Goal: Navigation & Orientation: Find specific page/section

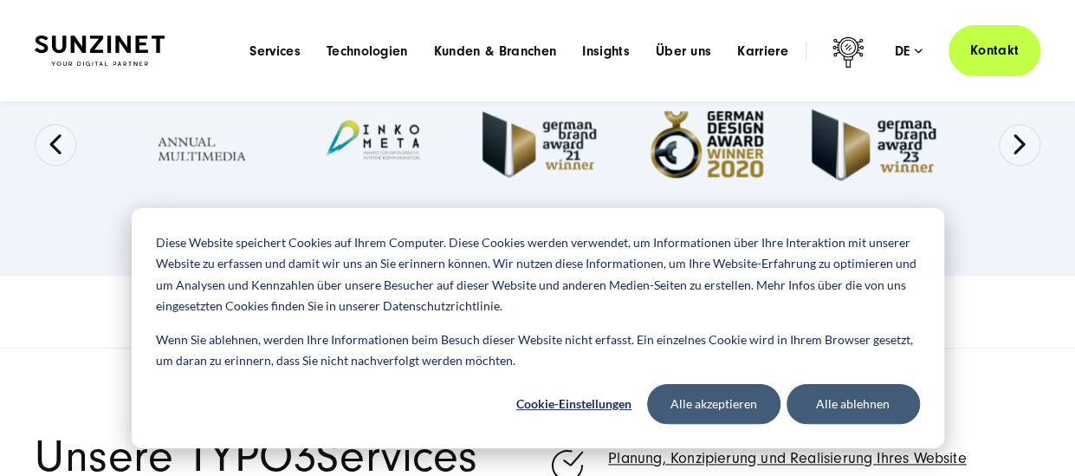
scroll to position [780, 0]
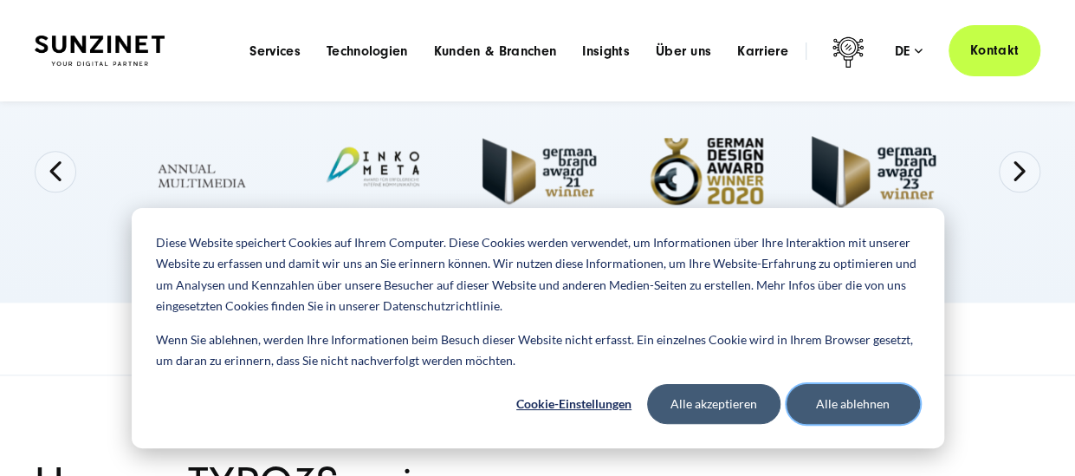
click at [848, 412] on button "Alle ablehnen" at bounding box center [853, 404] width 133 height 40
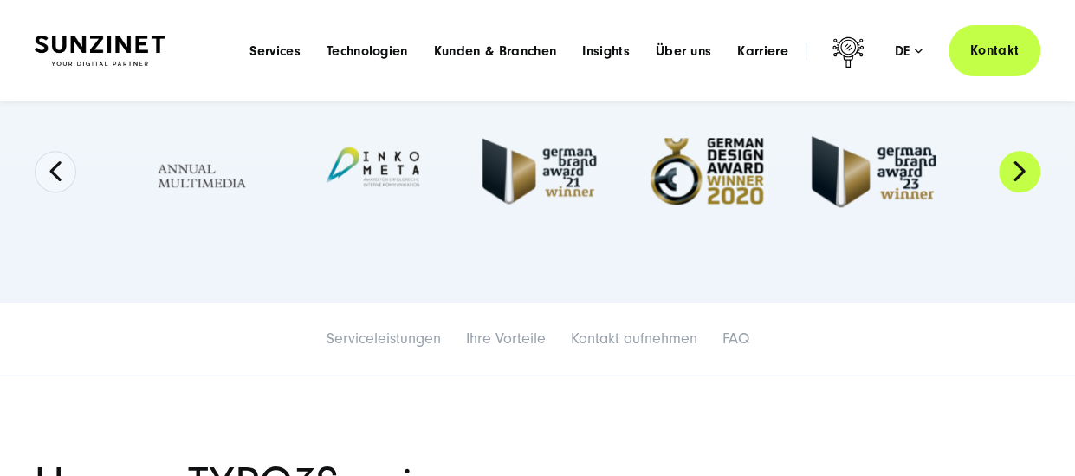
click at [1023, 165] on button "Next" at bounding box center [1020, 172] width 42 height 42
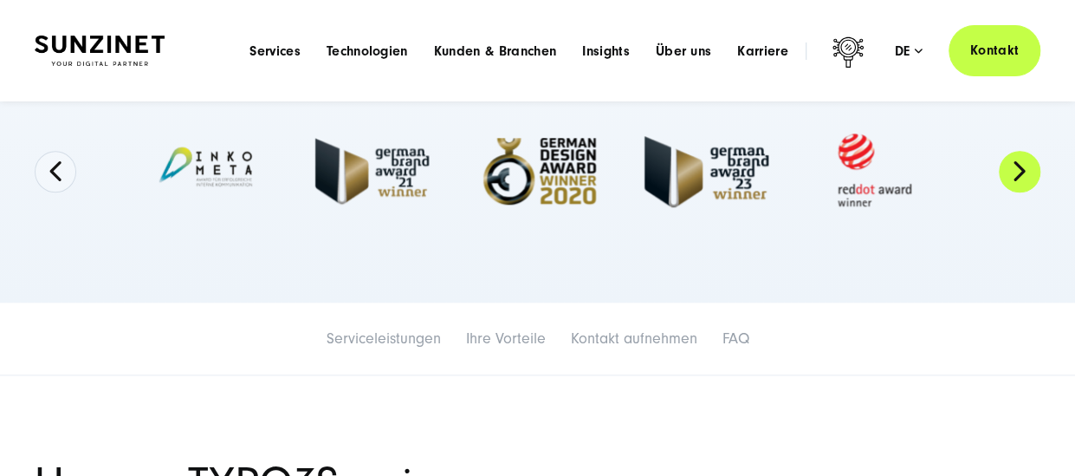
click at [1022, 165] on button "Next" at bounding box center [1020, 172] width 42 height 42
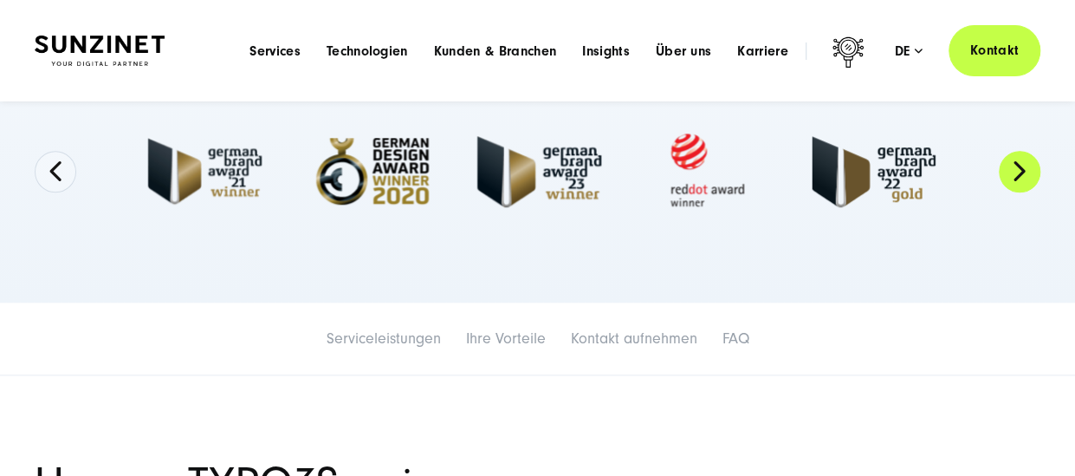
click at [1022, 165] on button "Next" at bounding box center [1020, 172] width 42 height 42
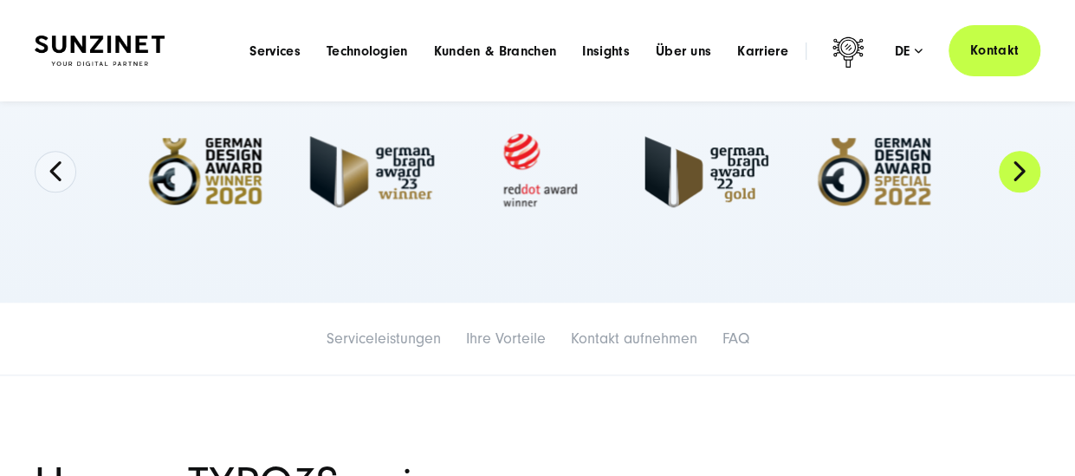
click at [1022, 165] on button "Next" at bounding box center [1020, 172] width 42 height 42
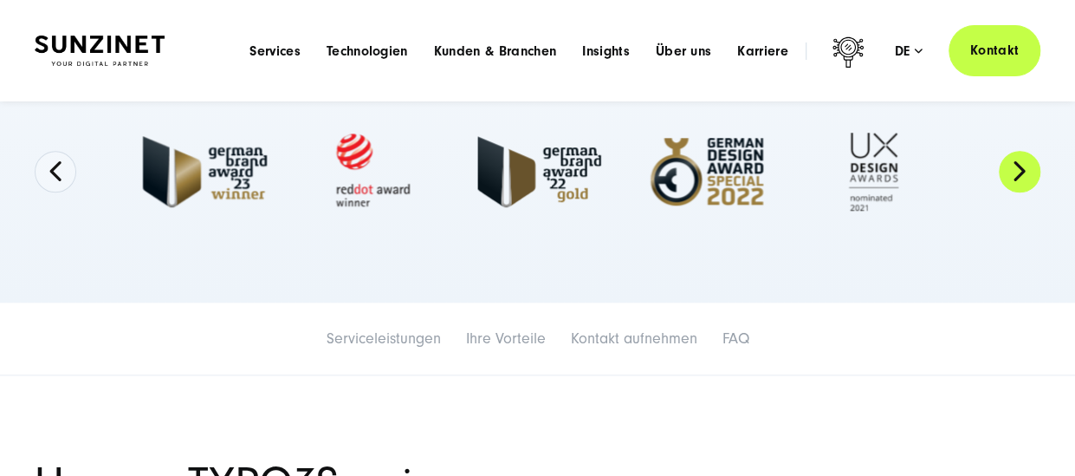
click at [1022, 165] on button "Next" at bounding box center [1020, 172] width 42 height 42
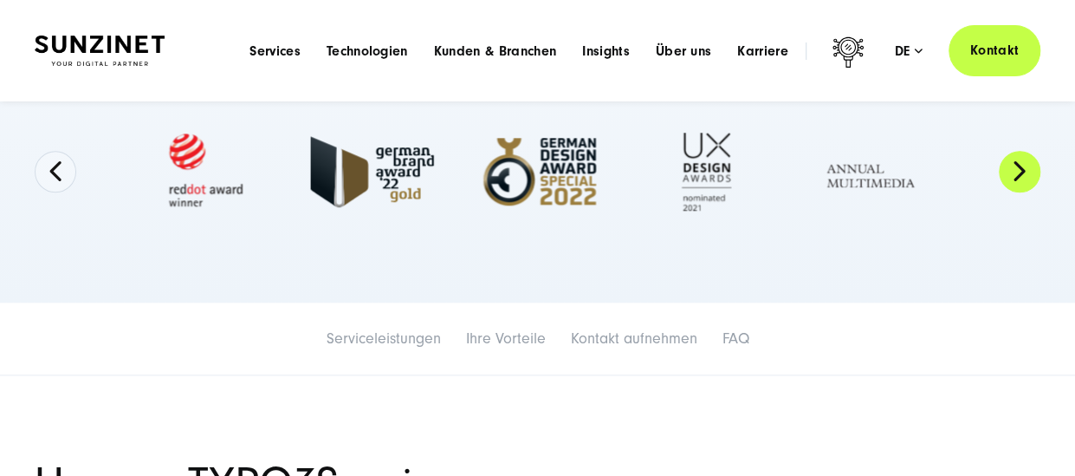
click at [1022, 165] on button "Next" at bounding box center [1020, 172] width 42 height 42
click at [1021, 165] on button "Next" at bounding box center [1020, 172] width 42 height 42
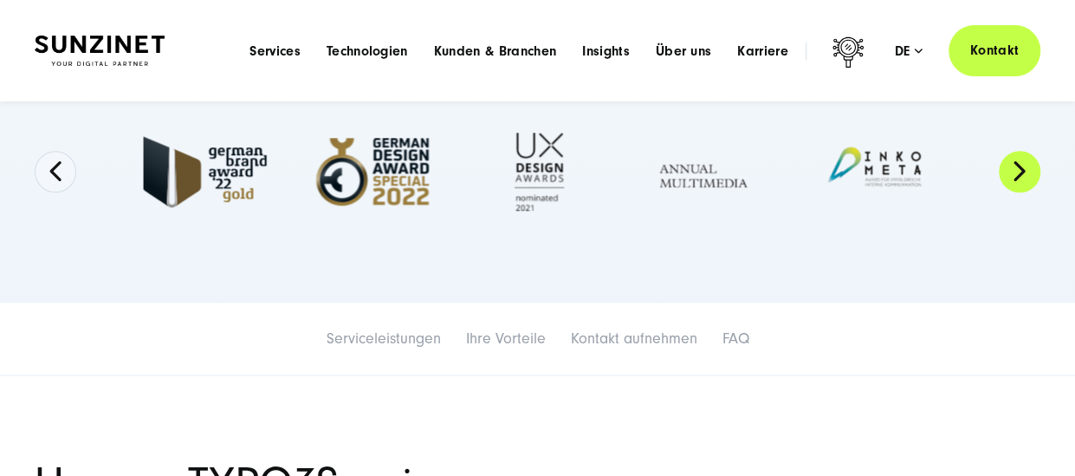
click at [1021, 165] on button "Next" at bounding box center [1020, 172] width 42 height 42
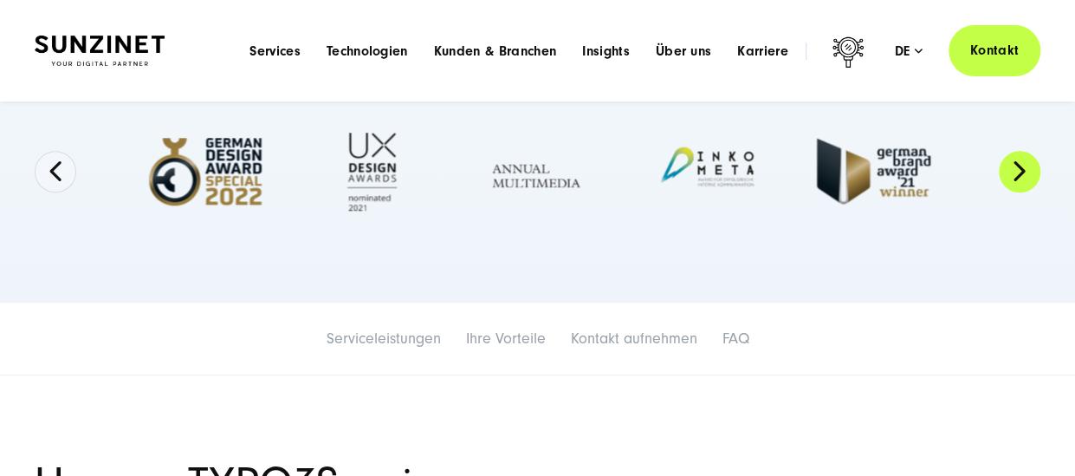
click at [1021, 165] on button "Next" at bounding box center [1020, 172] width 42 height 42
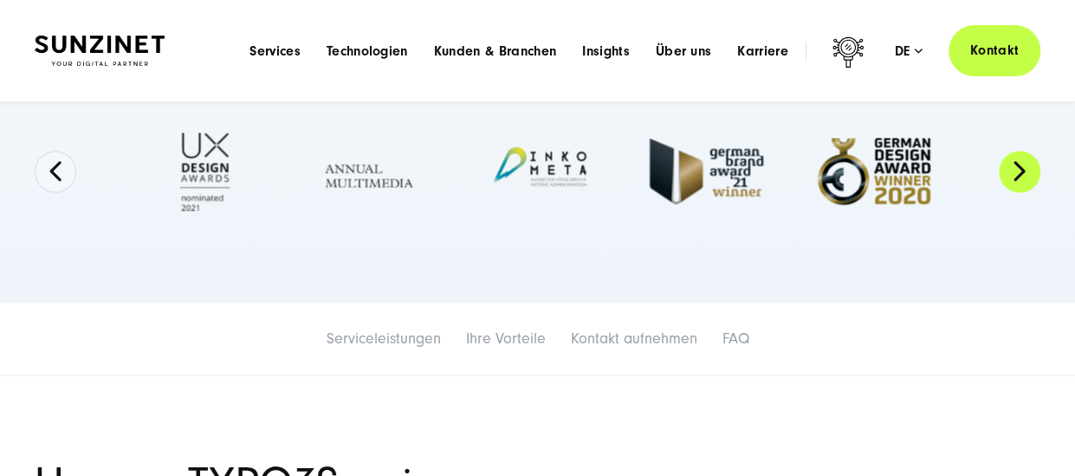
click at [1021, 165] on button "Next" at bounding box center [1020, 172] width 42 height 42
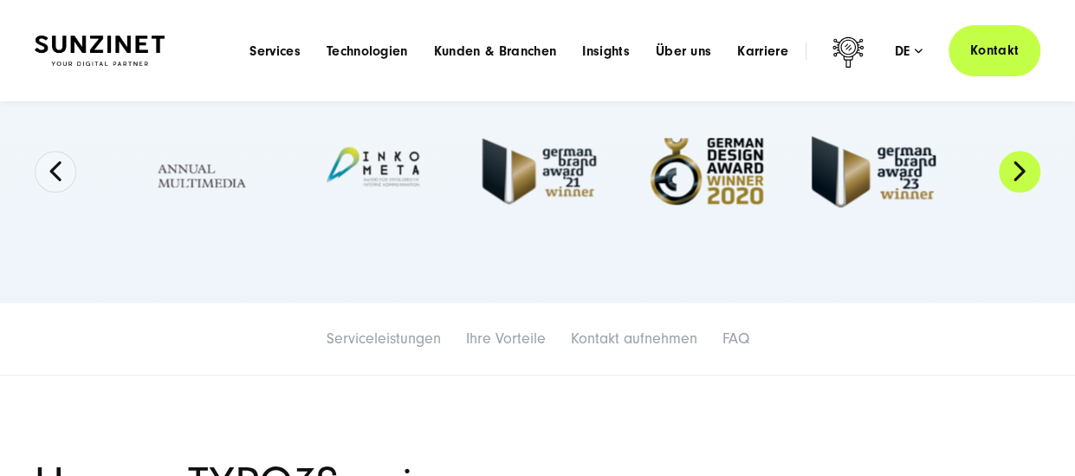
click at [1021, 165] on button "Next" at bounding box center [1020, 172] width 42 height 42
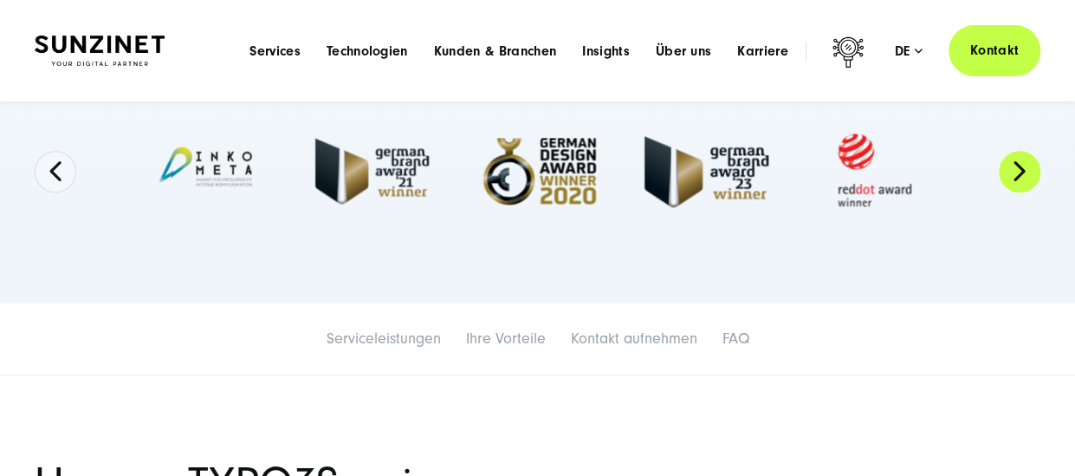
click at [1021, 165] on button "Next" at bounding box center [1020, 172] width 42 height 42
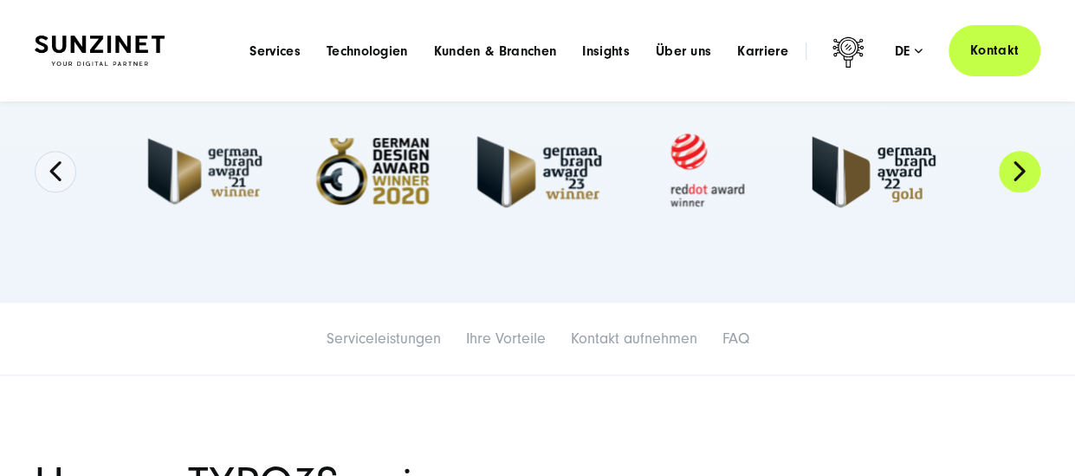
click at [1021, 165] on button "Next" at bounding box center [1020, 172] width 42 height 42
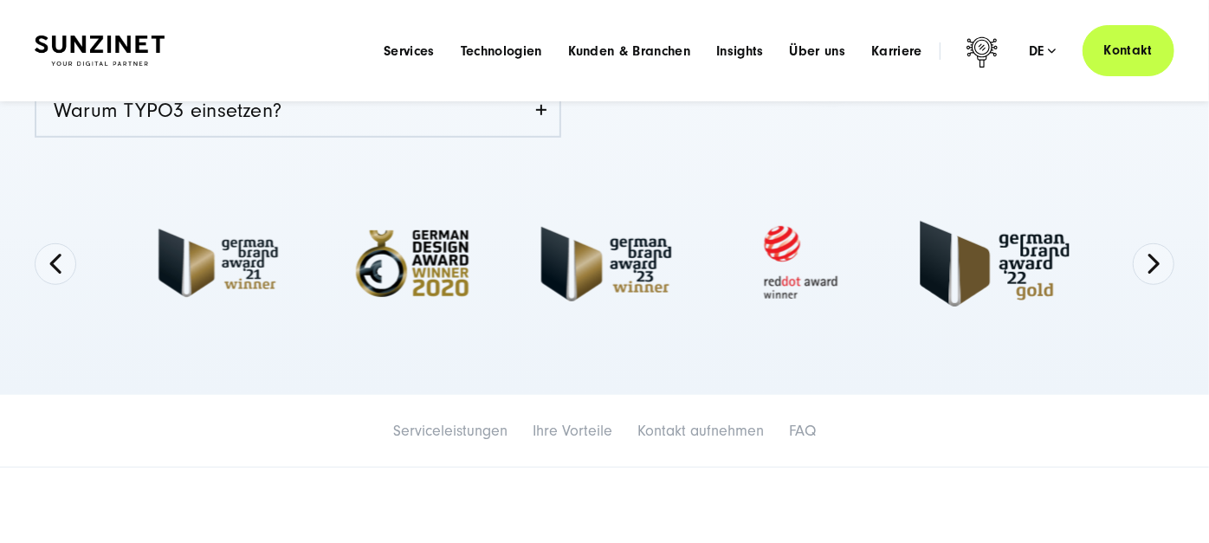
scroll to position [0, 0]
